Goal: Task Accomplishment & Management: Complete application form

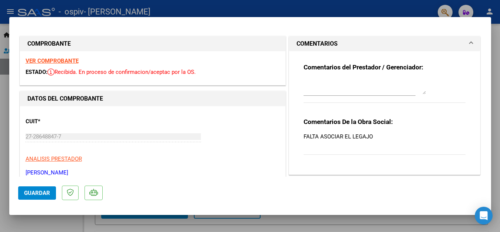
click at [38, 188] on button "Guardar" at bounding box center [37, 192] width 38 height 13
click at [265, 9] on div at bounding box center [250, 116] width 500 height 232
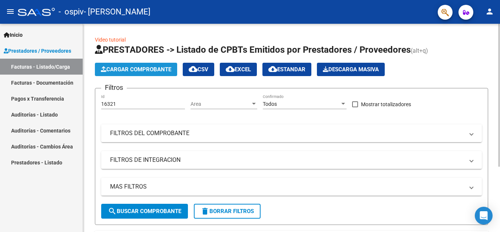
click at [148, 69] on span "Cargar Comprobante" at bounding box center [136, 69] width 70 height 7
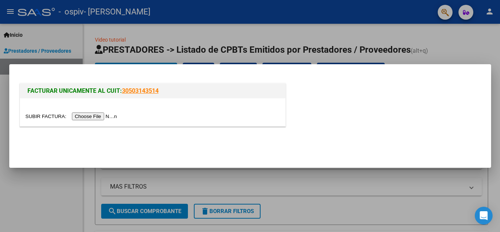
click at [102, 114] on input "file" at bounding box center [73, 116] width 94 height 8
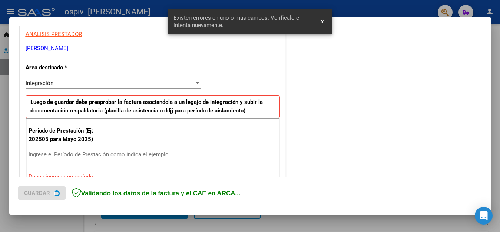
scroll to position [169, 0]
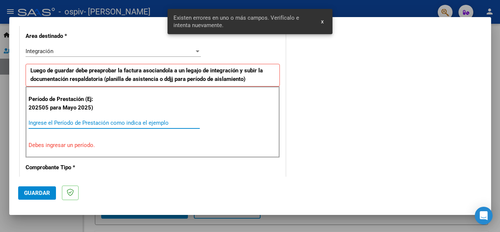
click at [62, 123] on input "Ingrese el Período de Prestación como indica el ejemplo" at bounding box center [114, 122] width 171 height 7
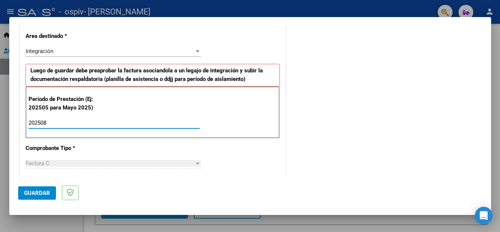
type input "202508"
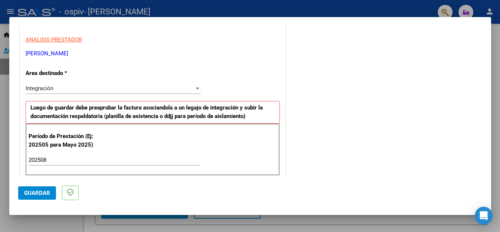
click at [66, 86] on div "Integración" at bounding box center [110, 88] width 169 height 7
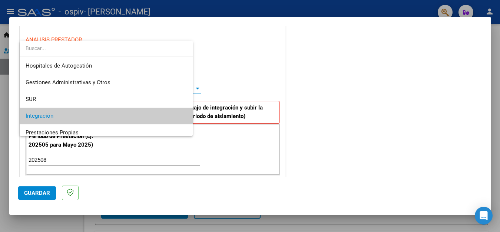
scroll to position [28, 0]
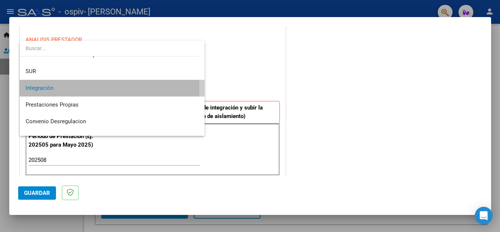
click at [67, 87] on span "Integración" at bounding box center [112, 88] width 173 height 17
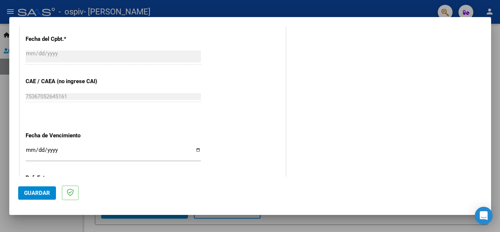
scroll to position [429, 0]
click at [193, 149] on input "Ingresar la fecha" at bounding box center [113, 152] width 175 height 12
type input "[DATE]"
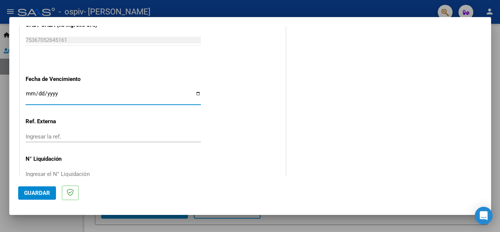
scroll to position [502, 0]
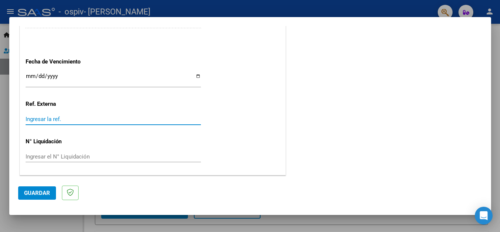
click at [61, 118] on input "Ingresar la ref." at bounding box center [113, 119] width 175 height 7
click at [59, 151] on div "Ingresar el N° Liquidación" at bounding box center [113, 156] width 175 height 11
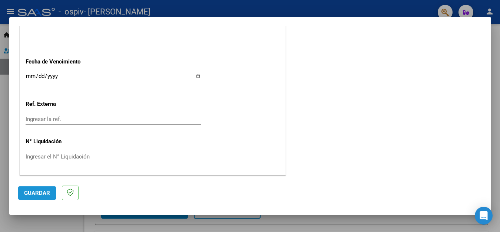
click at [33, 191] on span "Guardar" at bounding box center [37, 192] width 26 height 7
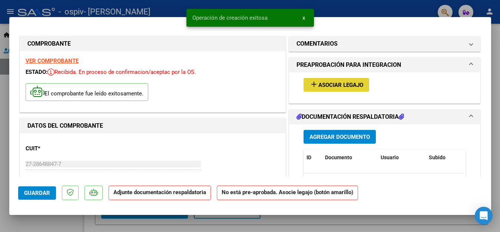
click at [310, 84] on mat-icon "add" at bounding box center [314, 84] width 9 height 9
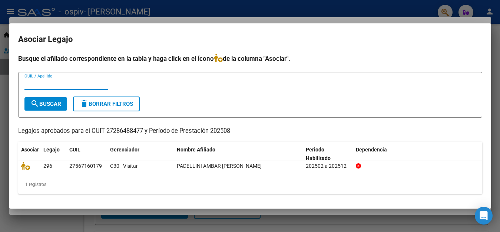
click at [44, 85] on input "CUIL / Apellido" at bounding box center [66, 83] width 84 height 7
click at [51, 99] on button "search Buscar" at bounding box center [45, 103] width 43 height 13
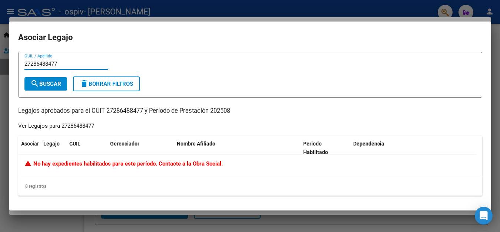
click at [66, 65] on input "27286488477" at bounding box center [66, 63] width 84 height 7
type input "2"
click at [351, 11] on div at bounding box center [250, 116] width 500 height 232
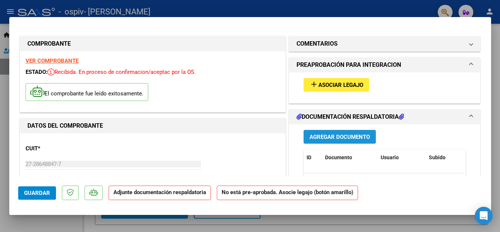
click at [323, 136] on span "Agregar Documento" at bounding box center [340, 136] width 60 height 7
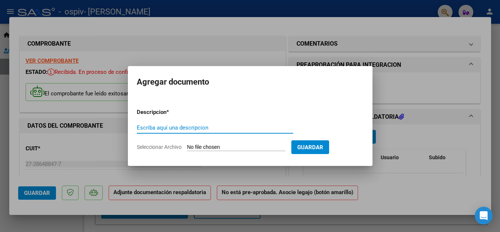
click at [195, 128] on input "Escriba aquí una descripcion" at bounding box center [215, 127] width 156 height 7
click at [268, 20] on div at bounding box center [250, 116] width 500 height 232
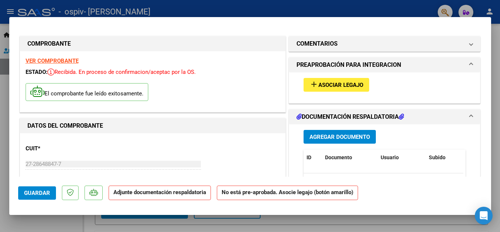
scroll to position [37, 0]
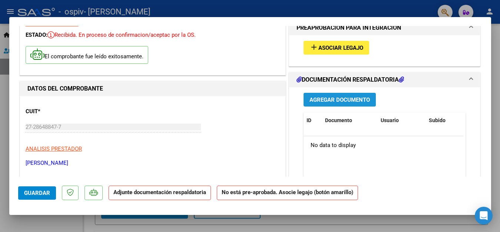
click at [321, 102] on span "Agregar Documento" at bounding box center [340, 99] width 60 height 7
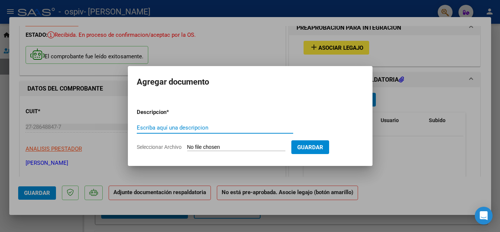
drag, startPoint x: 180, startPoint y: 128, endPoint x: 310, endPoint y: 106, distance: 131.9
click at [310, 106] on form "Descripcion * Escriba aquí una descripcion Seleccionar Archivo Guardar" at bounding box center [250, 129] width 227 height 54
click at [192, 130] on input "Escriba aquí una descripcion" at bounding box center [215, 127] width 156 height 7
type input "ASISTENCIA AGOSTO"
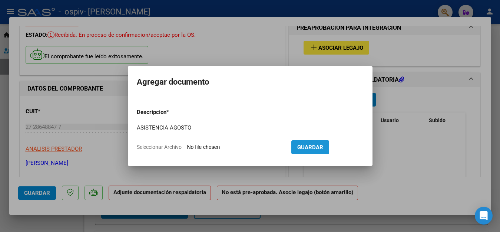
click at [311, 143] on button "Guardar" at bounding box center [310, 147] width 38 height 14
click at [284, 146] on input "Seleccionar Archivo" at bounding box center [236, 147] width 98 height 7
type input "C:\fakepath\agosto asistencia ambar.pdf"
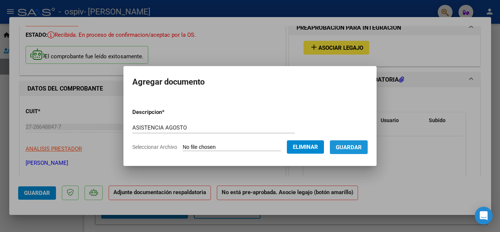
click at [362, 146] on span "Guardar" at bounding box center [349, 147] width 26 height 7
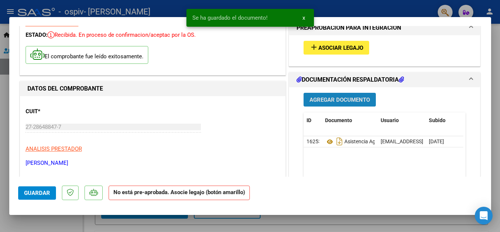
click at [340, 101] on span "Agregar Documento" at bounding box center [340, 99] width 60 height 7
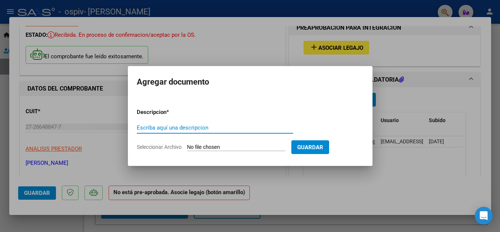
click at [194, 129] on input "Escriba aquí una descripcion" at bounding box center [215, 127] width 156 height 7
type input "PRESUPUESTO"
click at [221, 146] on input "Seleccionar Archivo" at bounding box center [236, 147] width 98 height 7
type input "C:\fakepath\PADELLINI AMBAR FONO 2025 APROBADO.pdf"
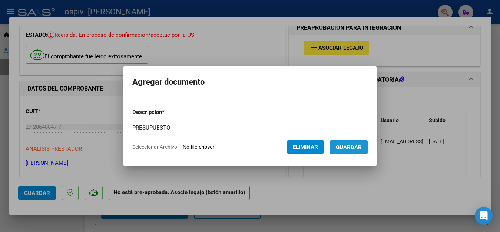
click at [353, 149] on span "Guardar" at bounding box center [349, 147] width 26 height 7
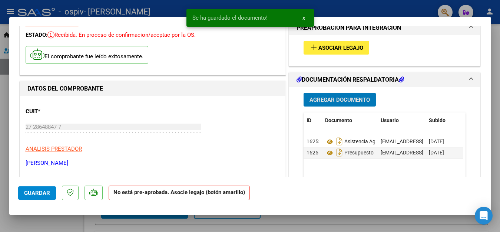
click at [310, 47] on mat-icon "add" at bounding box center [314, 47] width 9 height 9
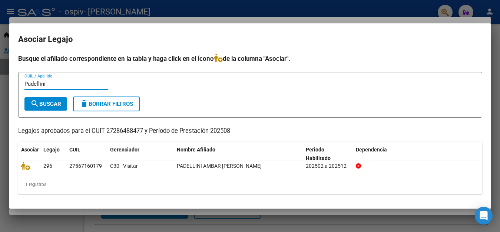
type input "Padellini"
click at [52, 105] on span "search Buscar" at bounding box center [45, 103] width 31 height 7
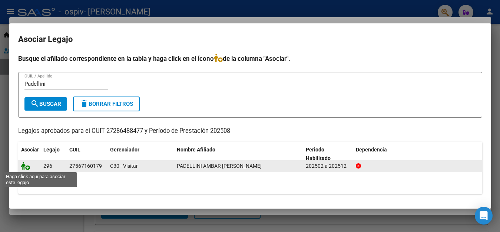
click at [23, 168] on icon at bounding box center [25, 166] width 9 height 8
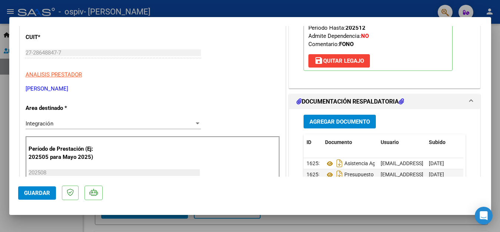
scroll to position [148, 0]
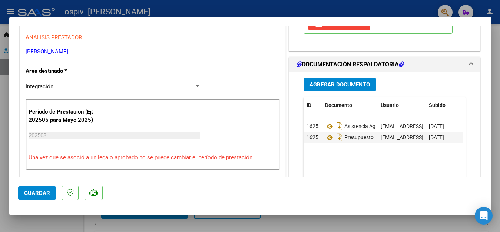
click at [45, 193] on span "Guardar" at bounding box center [37, 192] width 26 height 7
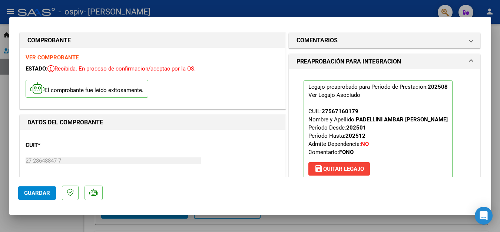
scroll to position [0, 0]
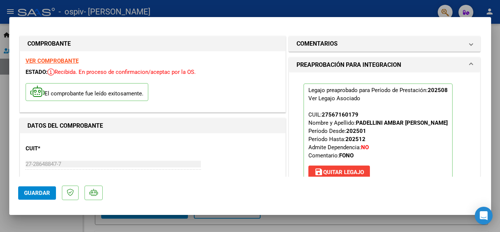
click at [284, 5] on div at bounding box center [250, 116] width 500 height 232
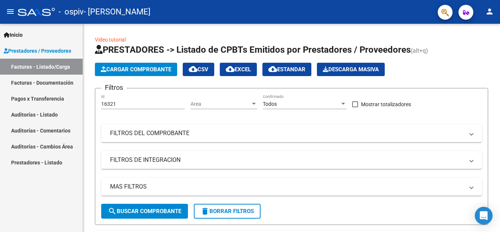
click at [29, 82] on link "Facturas - Documentación" at bounding box center [41, 83] width 83 height 16
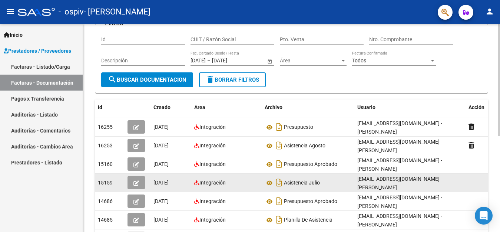
scroll to position [37, 0]
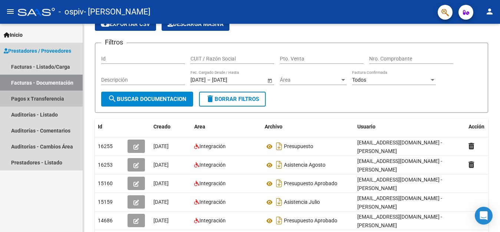
click at [35, 99] on link "Pagos x Transferencia" at bounding box center [41, 98] width 83 height 16
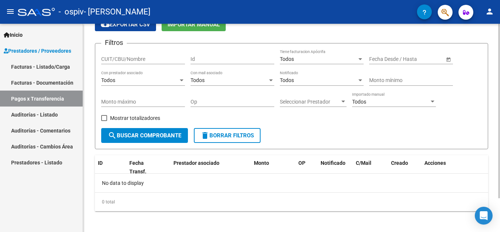
scroll to position [40, 0]
